Goal: Information Seeking & Learning: Learn about a topic

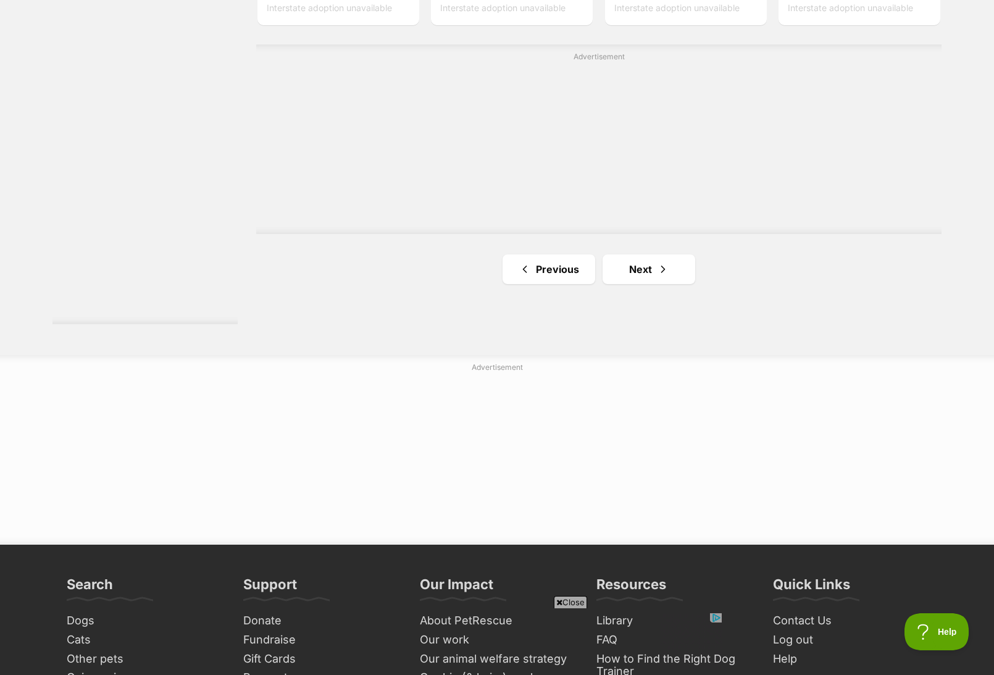
scroll to position [2408, 0]
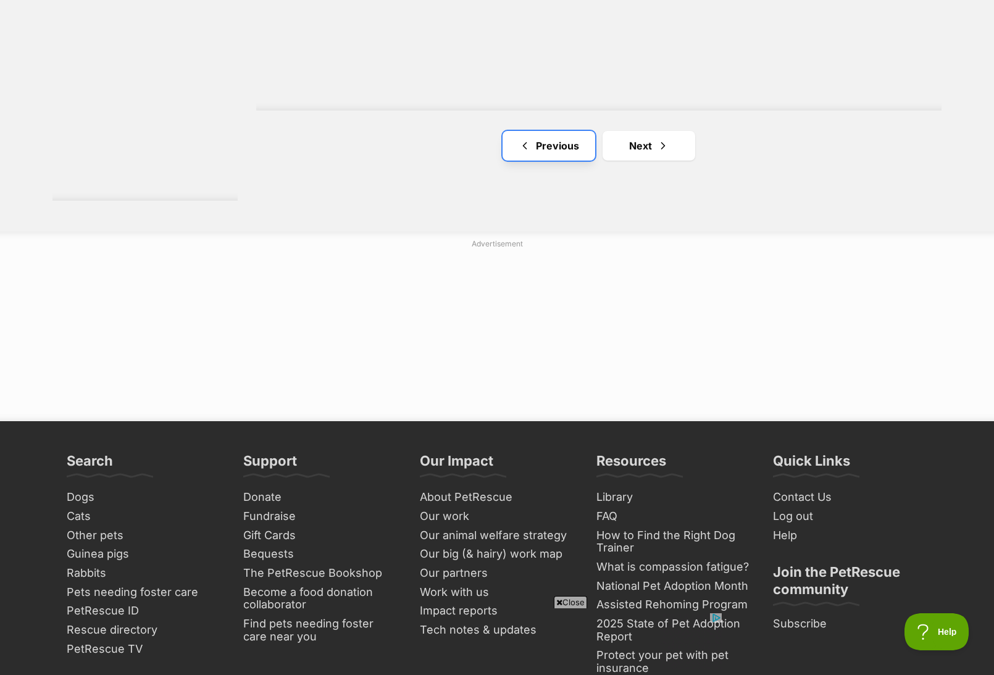
click at [570, 143] on link "Previous" at bounding box center [549, 146] width 93 height 30
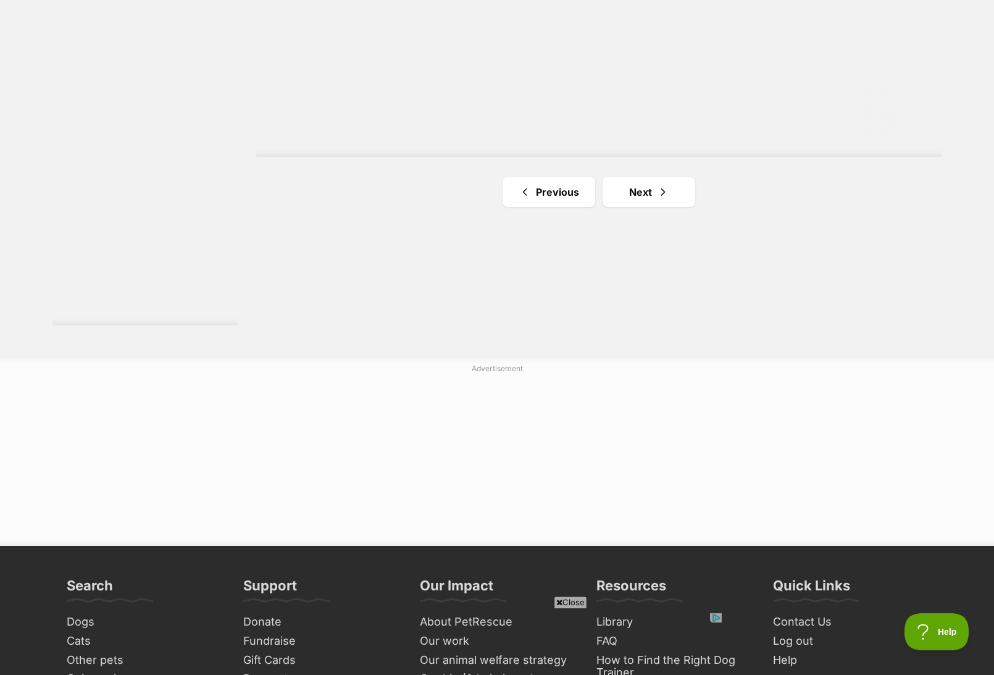
scroll to position [2284, 0]
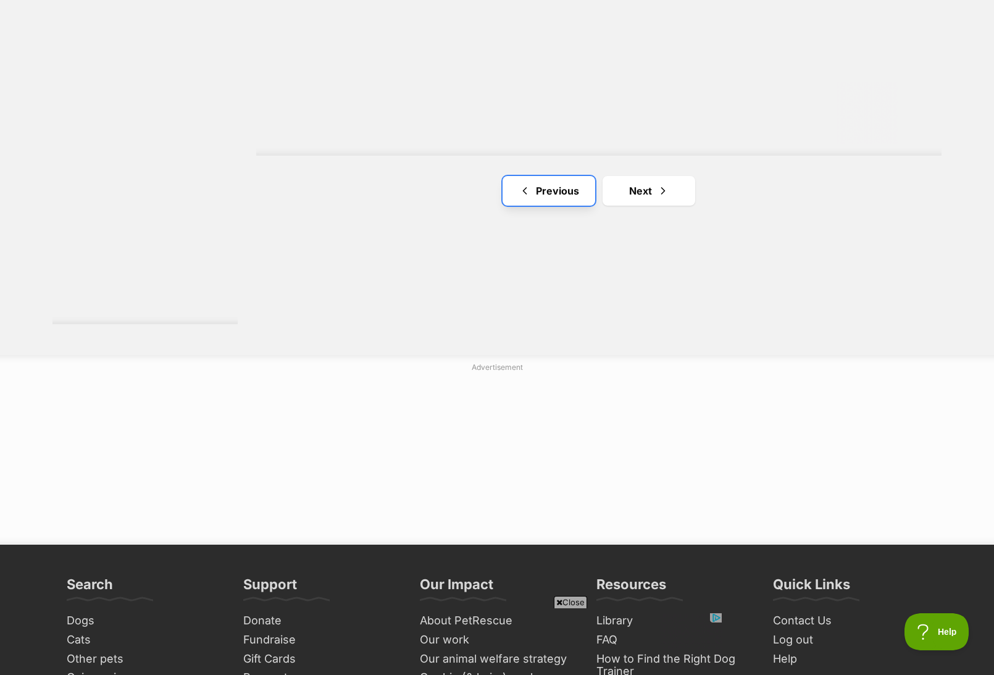
click at [531, 177] on link "Previous" at bounding box center [549, 191] width 93 height 30
